Goal: Information Seeking & Learning: Learn about a topic

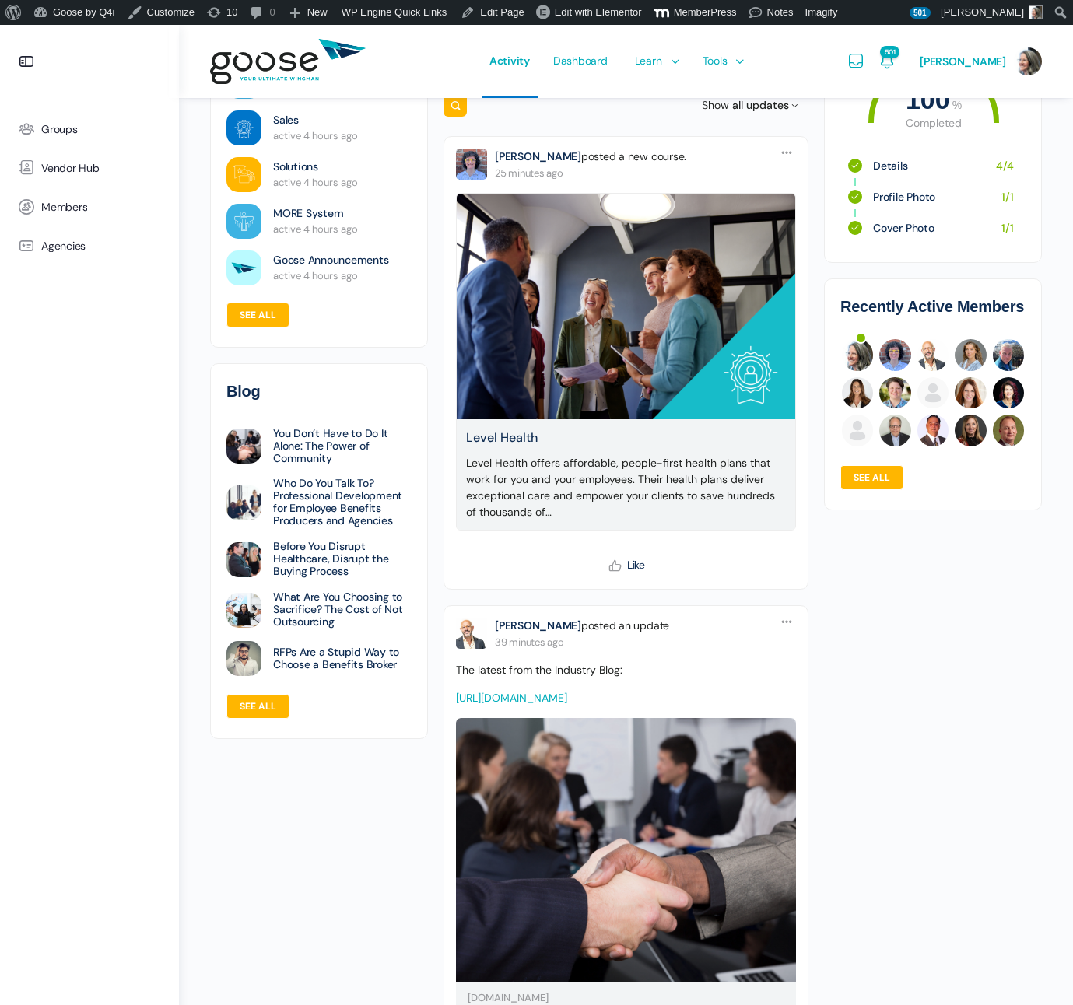
scroll to position [225, 0]
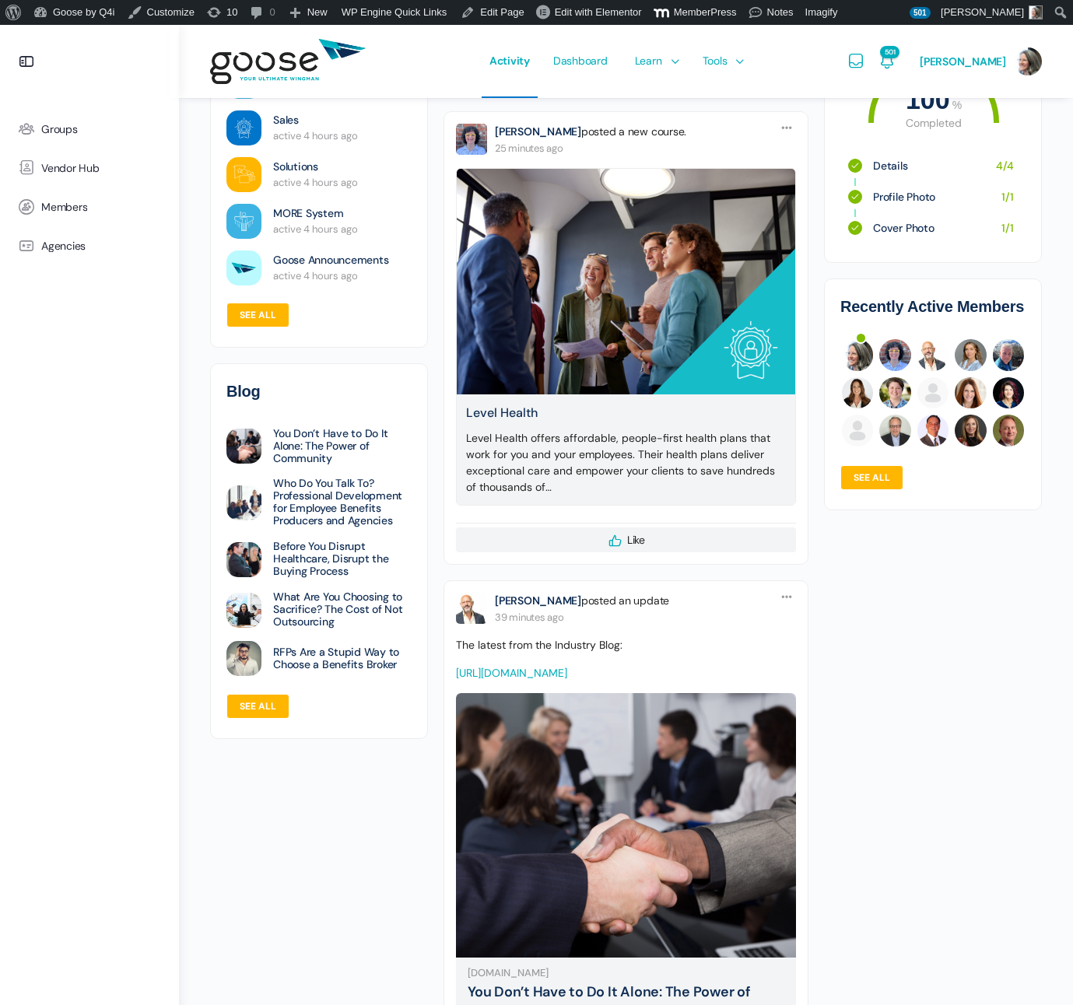
click at [615, 538] on e-page-transition at bounding box center [536, 502] width 1073 height 1005
click at [612, 542] on icon at bounding box center [615, 539] width 17 height 17
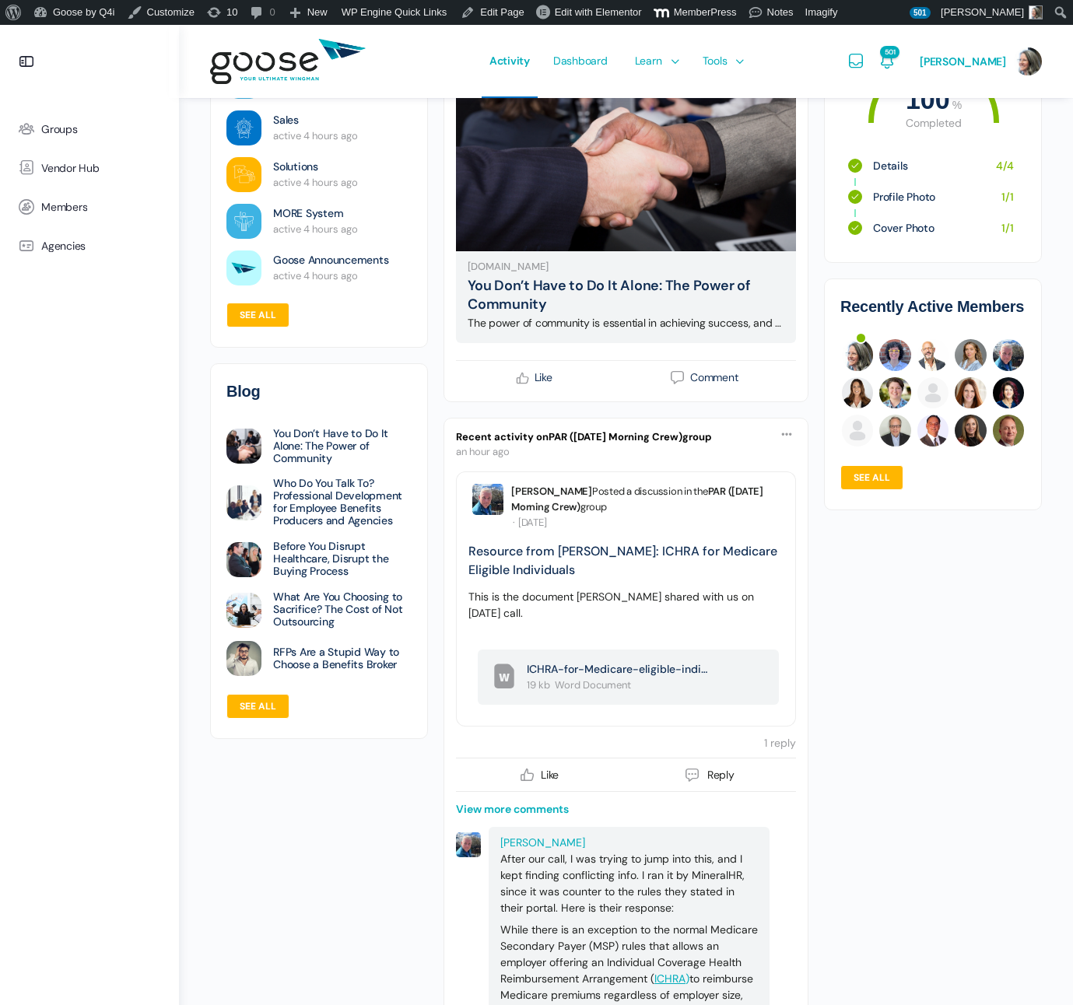
scroll to position [976, 0]
